Goal: Use online tool/utility

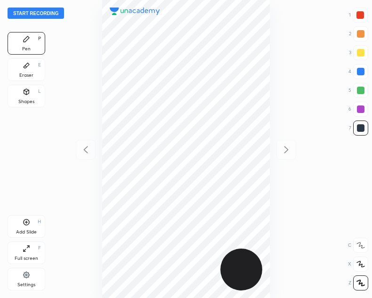
scroll to position [298, 222]
click at [33, 15] on button "Start recording" at bounding box center [36, 13] width 57 height 11
click at [36, 11] on button "End recording" at bounding box center [34, 13] width 52 height 11
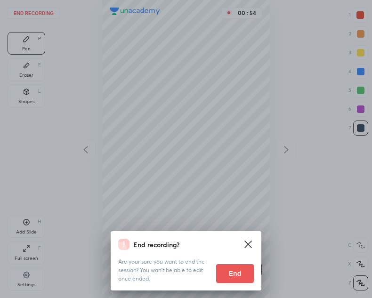
click at [233, 274] on button "End" at bounding box center [235, 273] width 38 height 19
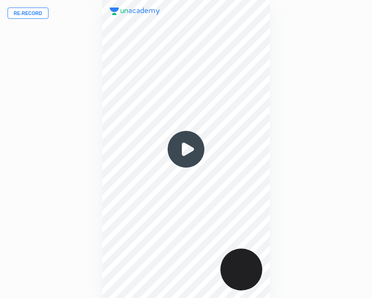
click at [28, 12] on button "Re-record" at bounding box center [28, 13] width 41 height 11
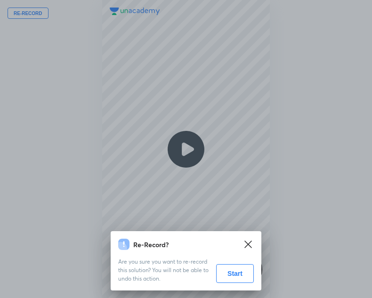
click at [234, 271] on button "Start" at bounding box center [235, 273] width 38 height 19
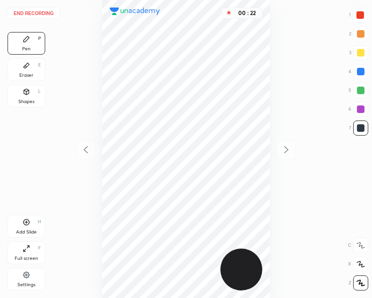
click at [28, 92] on icon at bounding box center [26, 92] width 5 height 6
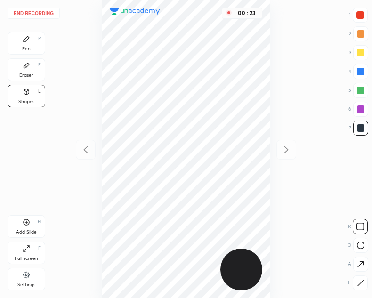
click at [362, 280] on icon at bounding box center [360, 283] width 7 height 7
click at [34, 43] on div "Pen P" at bounding box center [27, 43] width 38 height 23
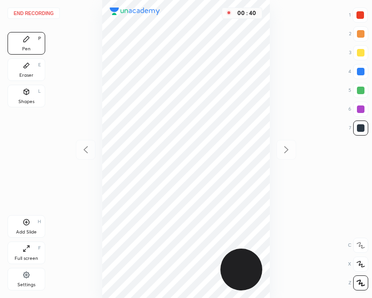
click at [29, 71] on div "Eraser E" at bounding box center [27, 69] width 38 height 23
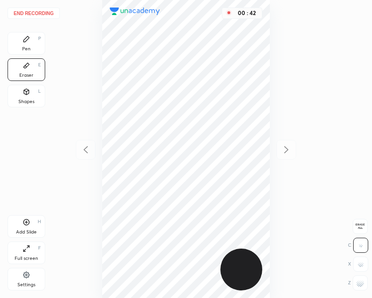
click at [28, 45] on div "Pen P" at bounding box center [27, 43] width 38 height 23
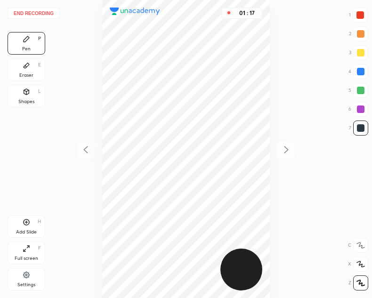
click at [354, 20] on div at bounding box center [360, 15] width 15 height 15
click at [27, 75] on div "Eraser" at bounding box center [26, 75] width 14 height 5
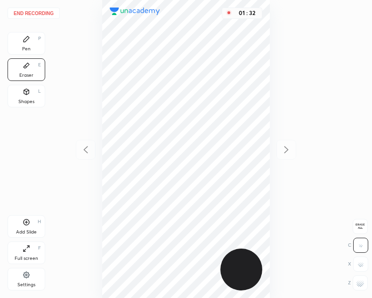
click at [26, 43] on div "Pen P" at bounding box center [27, 43] width 38 height 23
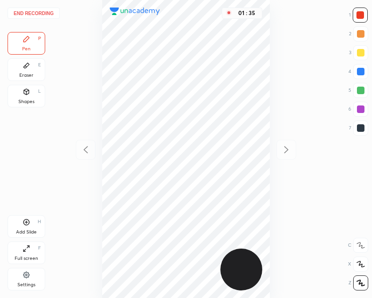
click at [26, 97] on div "Shapes L" at bounding box center [27, 96] width 38 height 23
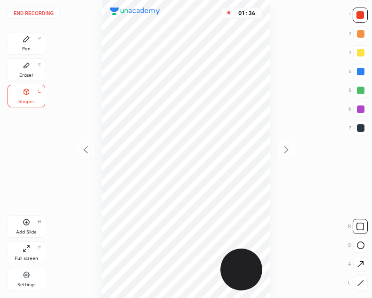
click at [359, 264] on icon at bounding box center [361, 265] width 10 height 10
click at [31, 41] on div "Pen P" at bounding box center [27, 43] width 38 height 23
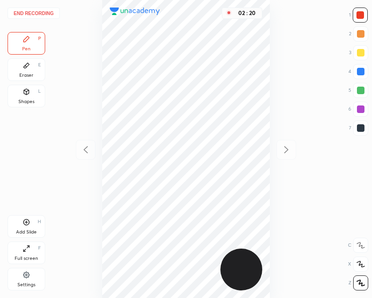
click at [360, 128] on div at bounding box center [361, 128] width 8 height 8
click at [12, 228] on div "Add Slide H" at bounding box center [27, 226] width 38 height 23
click at [80, 148] on div at bounding box center [86, 150] width 20 height 20
click at [286, 146] on icon at bounding box center [286, 149] width 11 height 11
click at [87, 147] on icon at bounding box center [85, 149] width 11 height 11
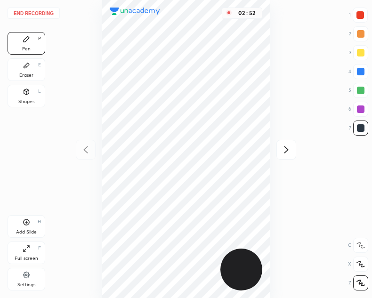
click at [285, 149] on icon at bounding box center [286, 149] width 11 height 11
click at [33, 14] on button "End recording" at bounding box center [34, 13] width 52 height 11
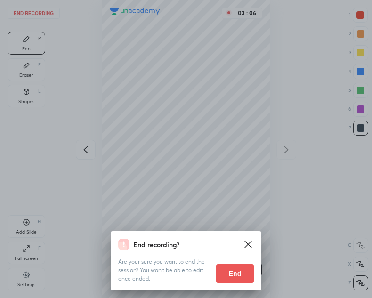
click at [238, 276] on button "End" at bounding box center [235, 273] width 38 height 19
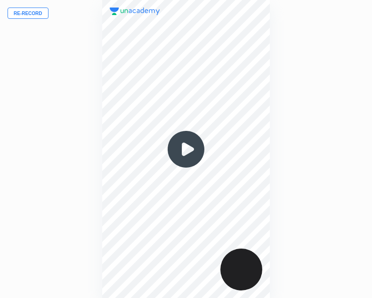
click at [190, 157] on img at bounding box center [186, 149] width 45 height 45
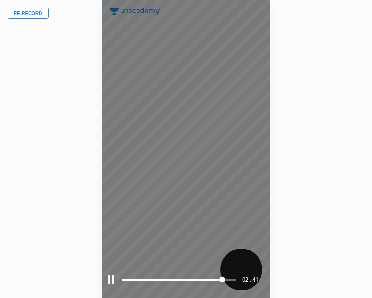
click at [113, 279] on div at bounding box center [111, 280] width 7 height 8
click at [109, 284] on div "02 : 41" at bounding box center [186, 280] width 156 height 14
click at [110, 279] on div at bounding box center [112, 280] width 8 height 8
click at [110, 279] on div at bounding box center [111, 280] width 7 height 8
